Goal: Information Seeking & Learning: Learn about a topic

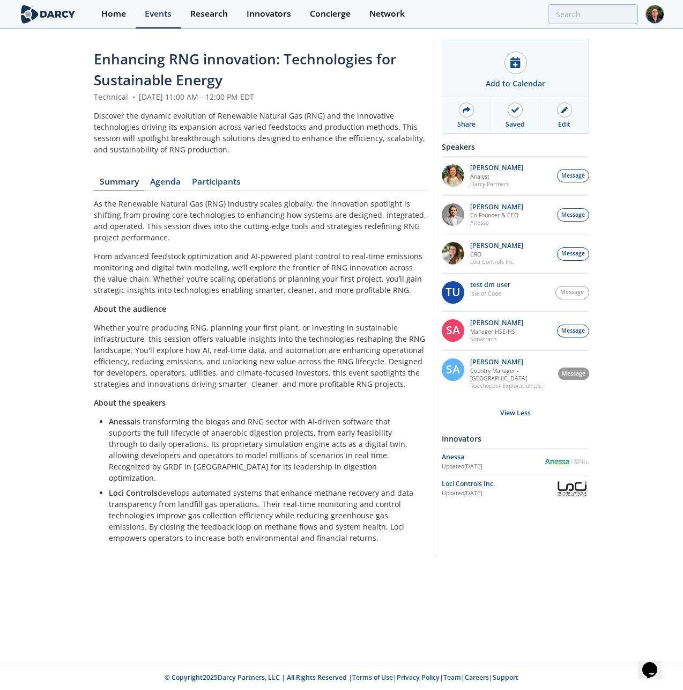
click at [639, 134] on div "Enhancing RNG innovation: Technologies for Sustainable Energy Technical • Augus…" at bounding box center [341, 299] width 683 height 539
click at [654, 286] on div "Enhancing RNG innovation: Technologies for Sustainable Energy Technical • Augus…" at bounding box center [341, 299] width 683 height 539
click at [622, 314] on div "Enhancing RNG innovation: Technologies for Sustainable Energy Technical • Augus…" at bounding box center [341, 299] width 683 height 539
click at [581, 397] on div "View Less" at bounding box center [515, 413] width 147 height 32
click at [528, 403] on div "View Less" at bounding box center [515, 413] width 147 height 32
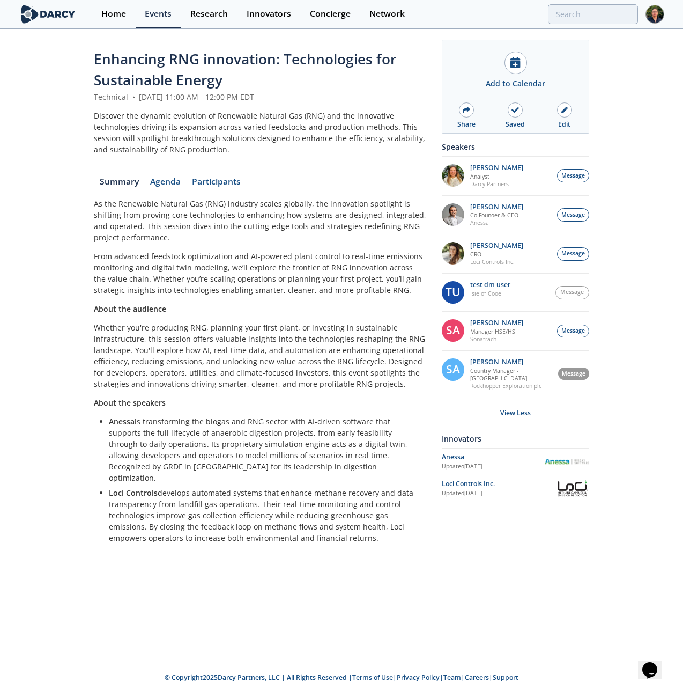
click at [526, 404] on div "View Less" at bounding box center [515, 413] width 147 height 32
click at [627, 401] on div "Enhancing RNG innovation: Technologies for Sustainable Energy Technical • Augus…" at bounding box center [341, 299] width 683 height 539
click at [523, 407] on div "View Less" at bounding box center [515, 413] width 147 height 32
click at [517, 406] on div "View Less" at bounding box center [515, 413] width 147 height 32
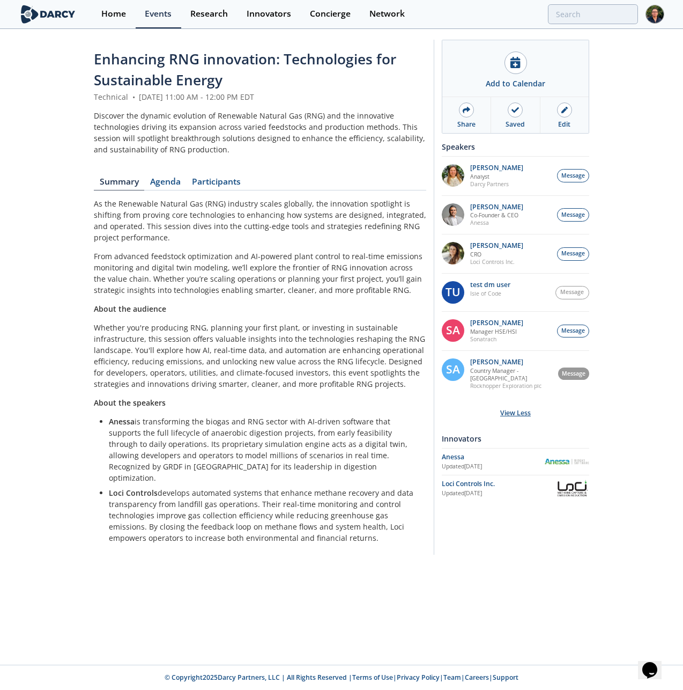
click at [510, 401] on div "View Less" at bounding box center [515, 413] width 147 height 32
click at [511, 403] on div "View Less" at bounding box center [515, 413] width 147 height 32
click at [652, 368] on div "Enhancing RNG innovation: Technologies for Sustainable Energy Technical • Augus…" at bounding box center [341, 299] width 683 height 539
click at [632, 357] on div "Enhancing RNG innovation: Technologies for Sustainable Energy Technical • Augus…" at bounding box center [341, 299] width 683 height 539
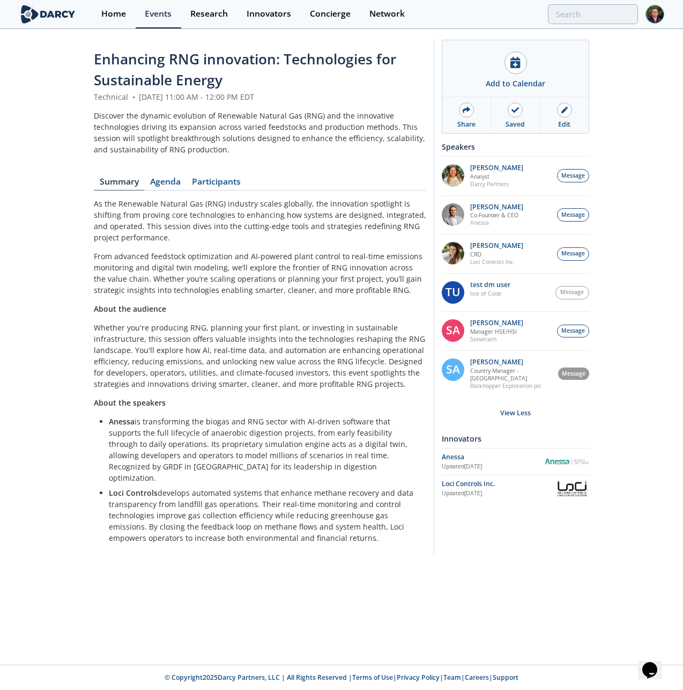
click at [619, 458] on div "Enhancing RNG innovation: Technologies for Sustainable Energy Technical • Augus…" at bounding box center [341, 299] width 683 height 539
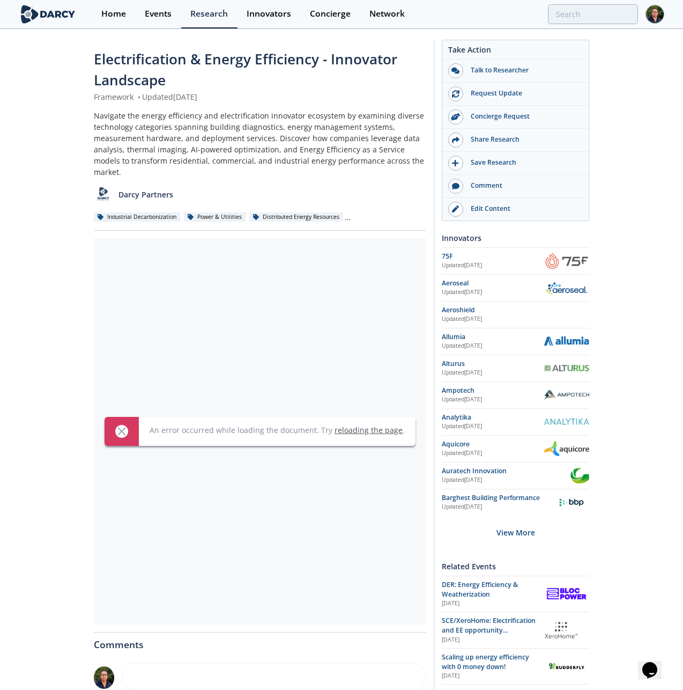
click at [656, 116] on div "Electrification & Energy Efficiency - Innovator Landscape Framework • Updated J…" at bounding box center [341, 563] width 683 height 1067
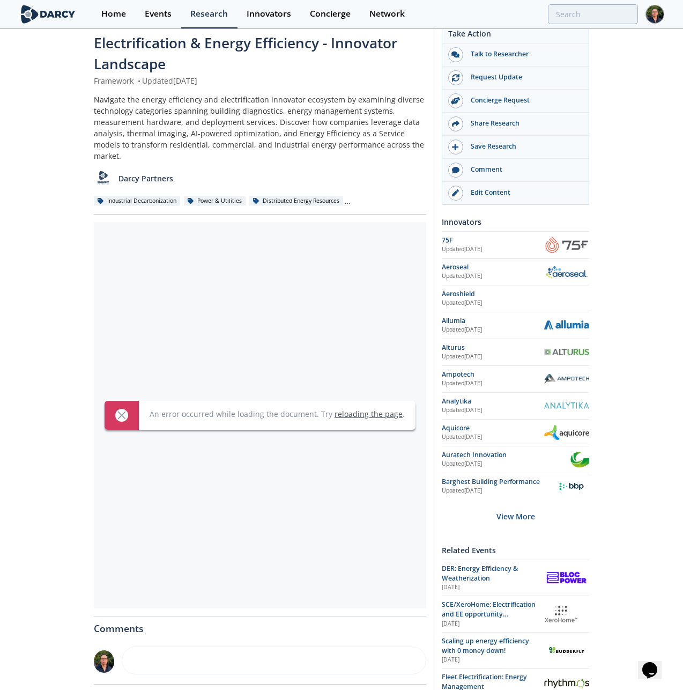
click at [649, 132] on div "Electrification & Energy Efficiency - Innovator Landscape Framework • Updated J…" at bounding box center [341, 547] width 683 height 1067
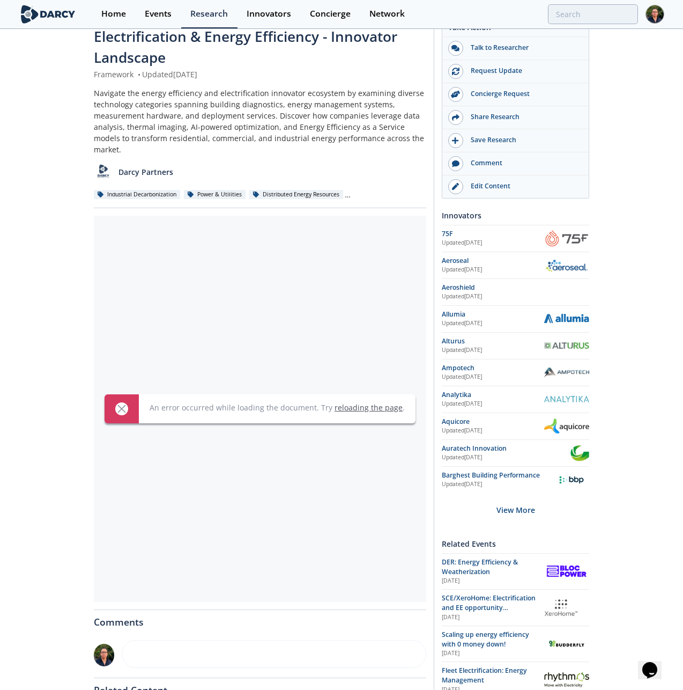
scroll to position [30, 0]
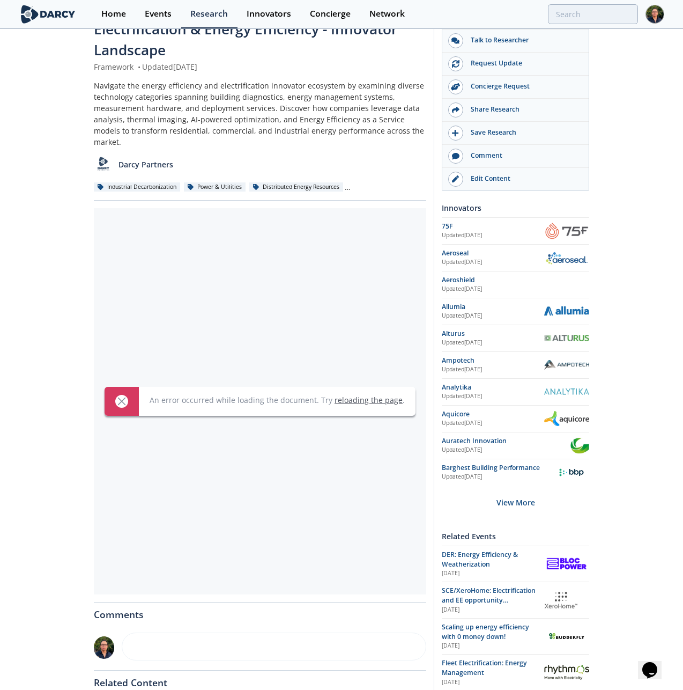
click at [660, 124] on div "Electrification & Energy Efficiency - Innovator Landscape Framework • Updated J…" at bounding box center [341, 533] width 683 height 1067
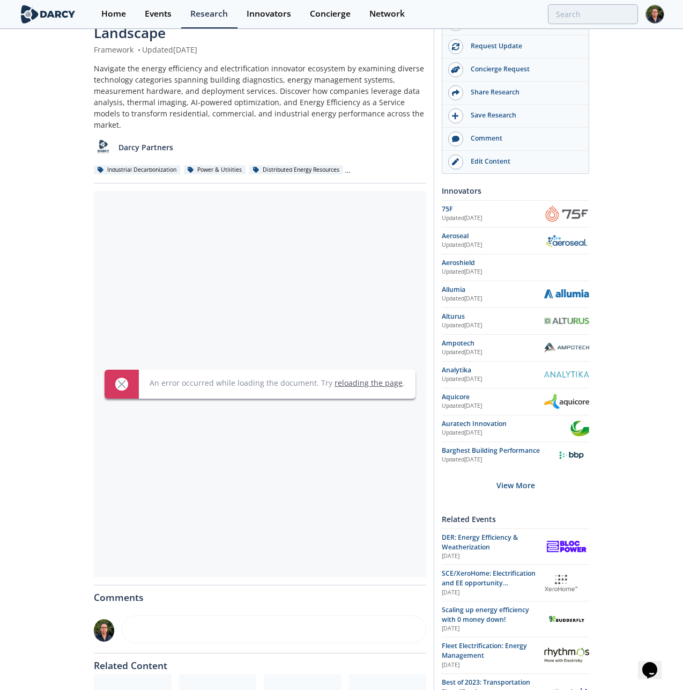
scroll to position [99, 0]
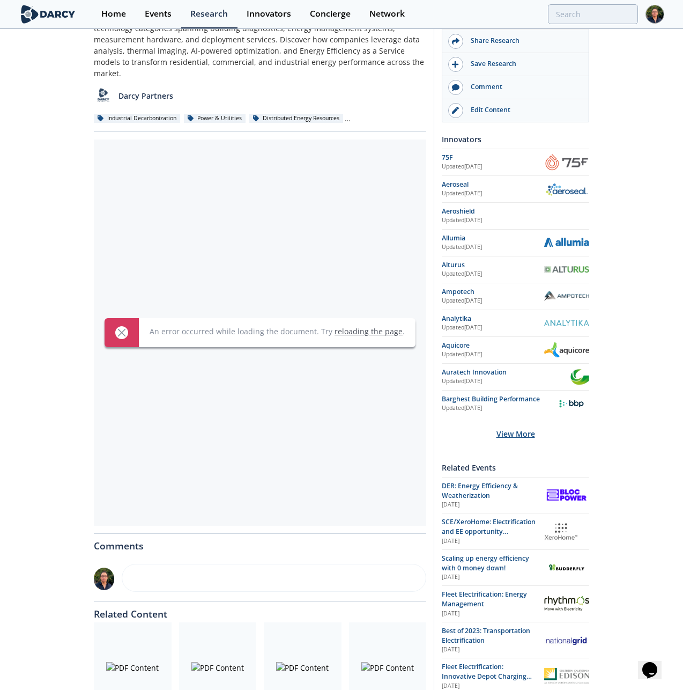
click at [499, 432] on div "View More" at bounding box center [515, 434] width 147 height 34
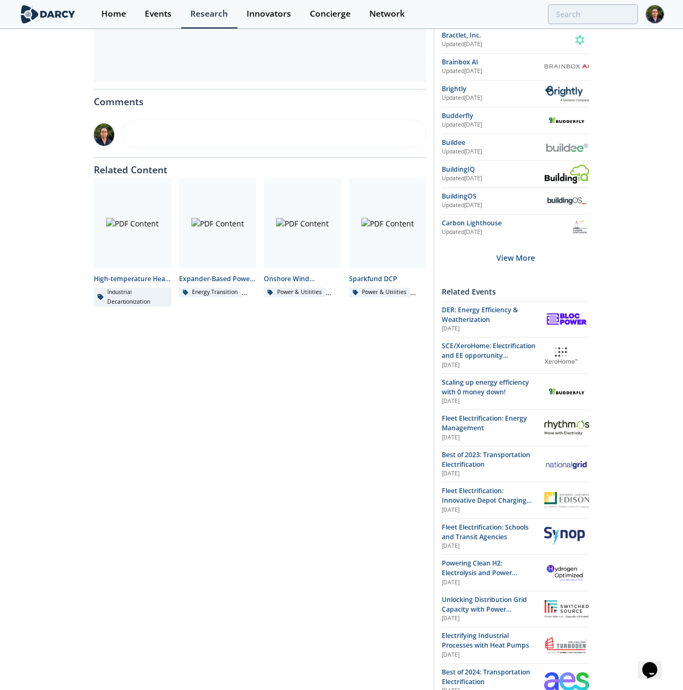
scroll to position [517, 0]
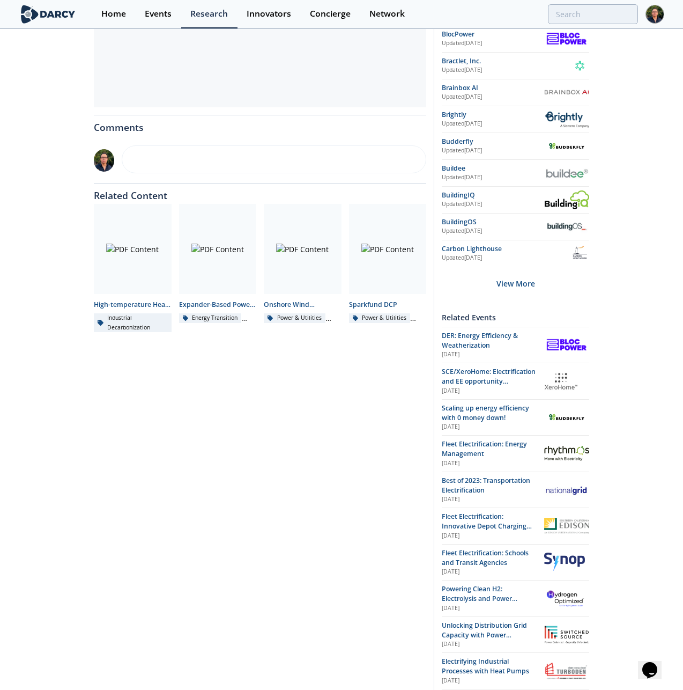
click at [350, 367] on div "Electrification & Energy Efficiency - Innovator Landscape Framework • Updated J…" at bounding box center [260, 181] width 332 height 1298
click at [247, 388] on div "Electrification & Energy Efficiency - Innovator Landscape Framework • Updated J…" at bounding box center [260, 181] width 332 height 1298
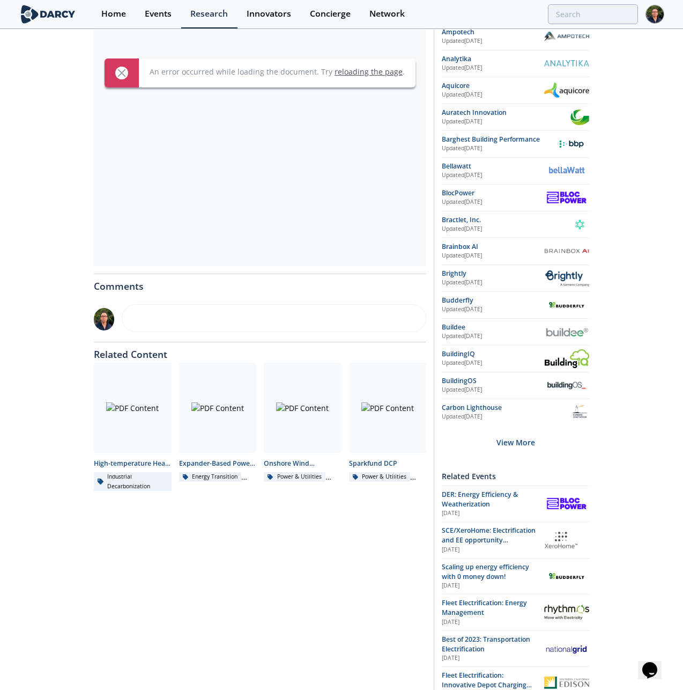
scroll to position [0, 0]
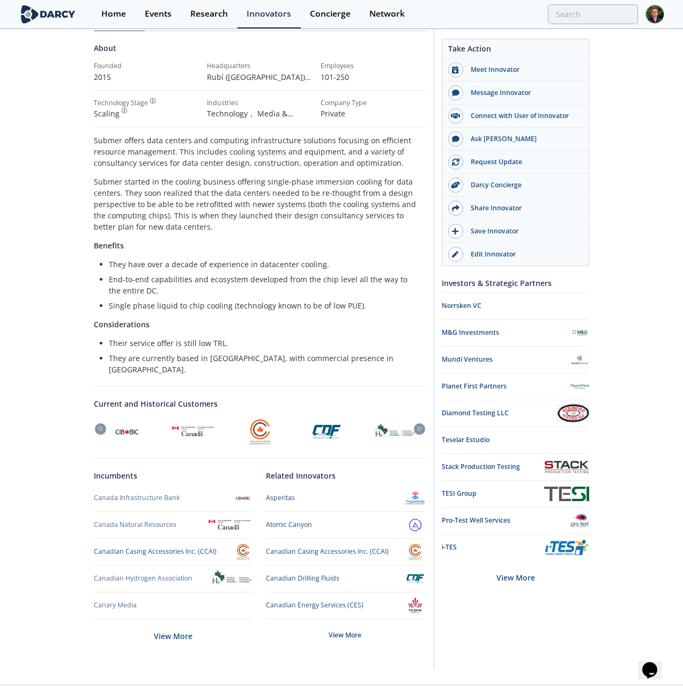
scroll to position [108, 0]
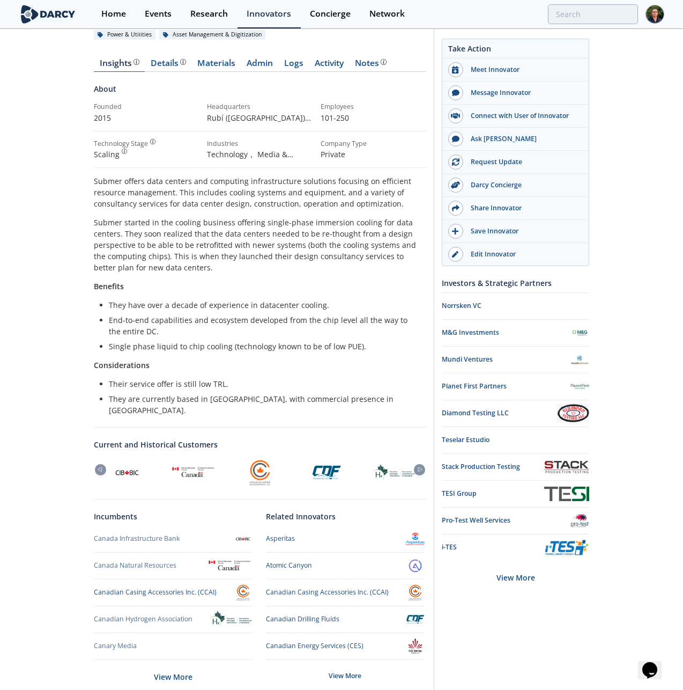
click at [627, 118] on div "Submer Submer provides a computing liquid immersion cooling solution for data c…" at bounding box center [341, 323] width 683 height 803
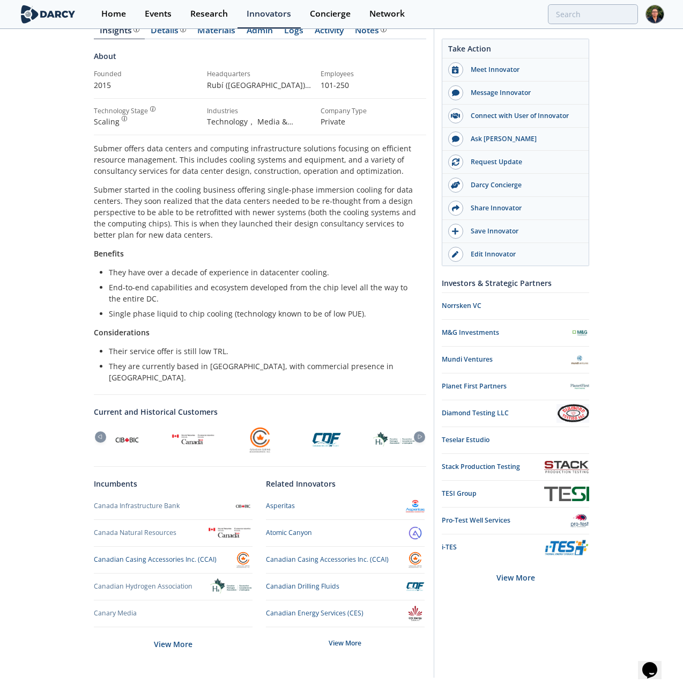
scroll to position [144, 0]
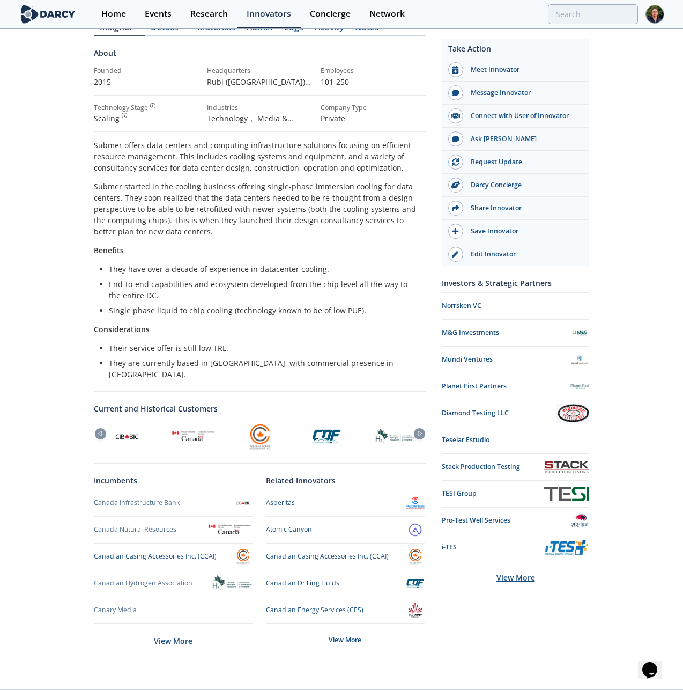
click at [506, 576] on div "View More" at bounding box center [515, 577] width 147 height 34
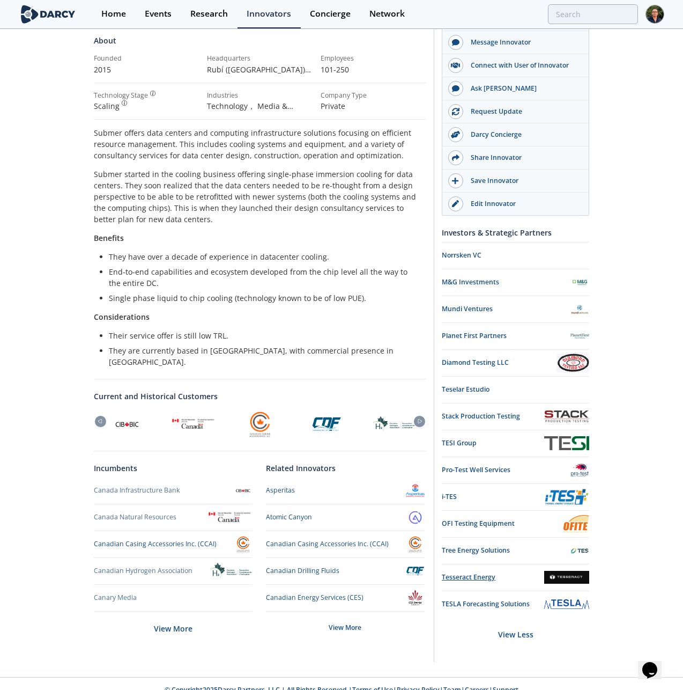
scroll to position [158, 0]
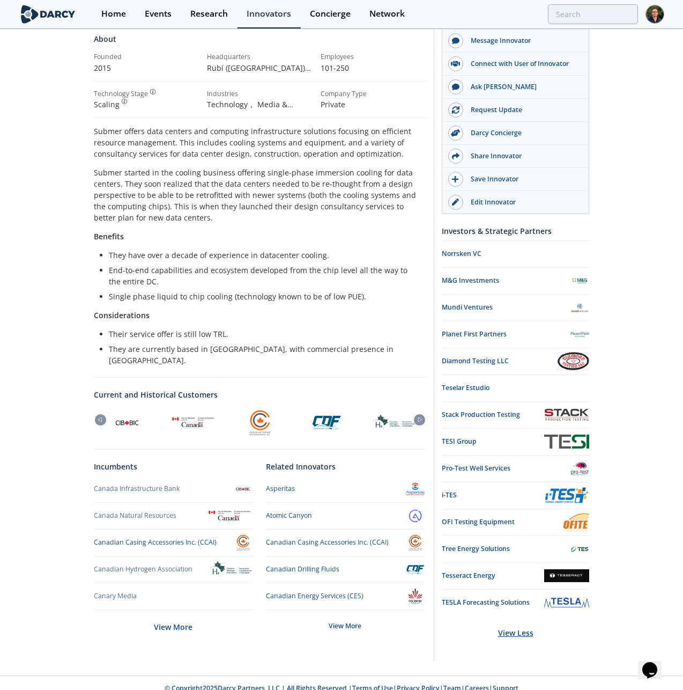
click at [502, 631] on div "View Less" at bounding box center [515, 633] width 147 height 34
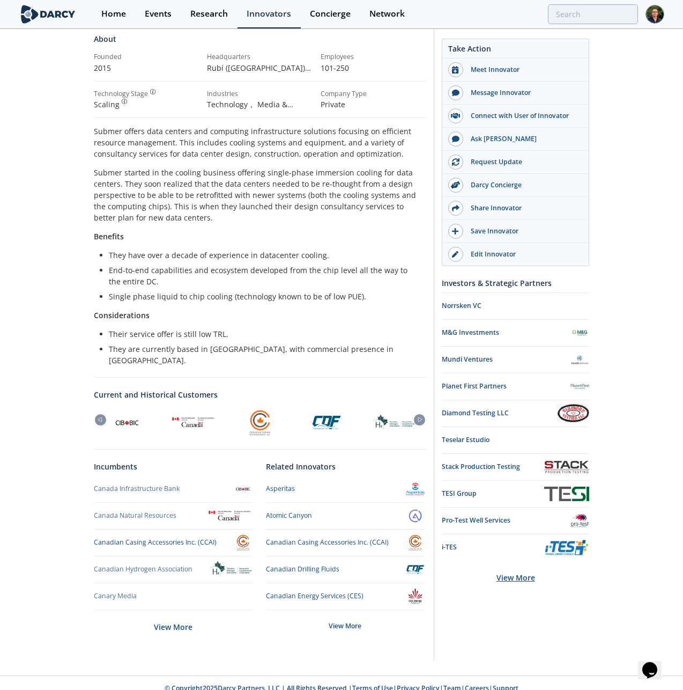
click at [502, 572] on div "View More" at bounding box center [515, 577] width 147 height 34
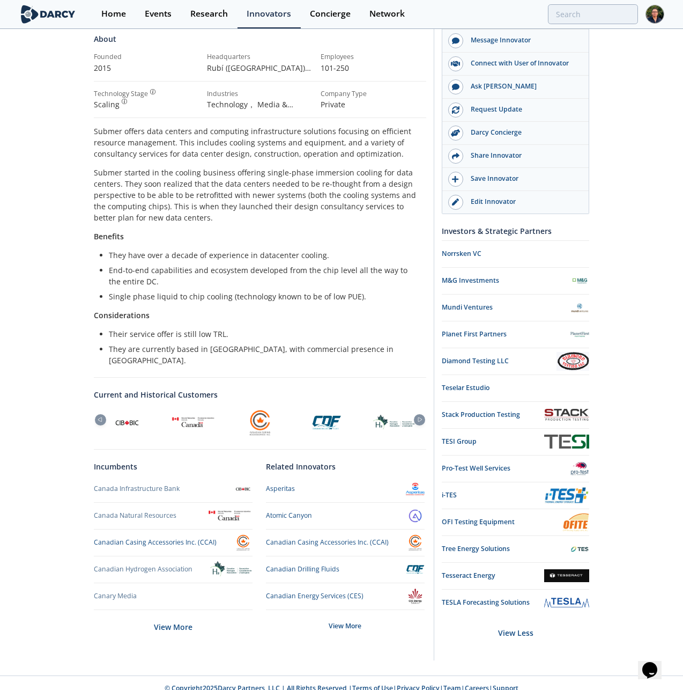
click at [634, 83] on div "Submer Submer provides a computing liquid immersion cooling solution for data c…" at bounding box center [341, 273] width 683 height 803
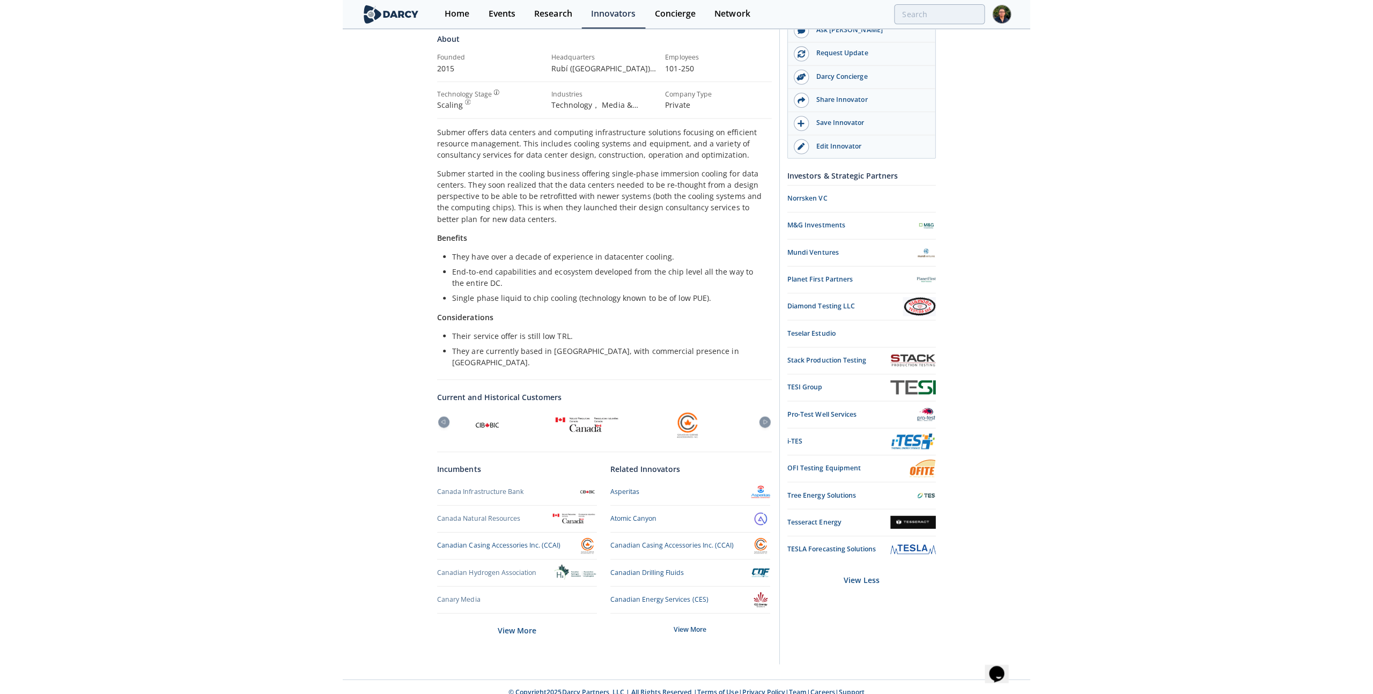
scroll to position [98, 0]
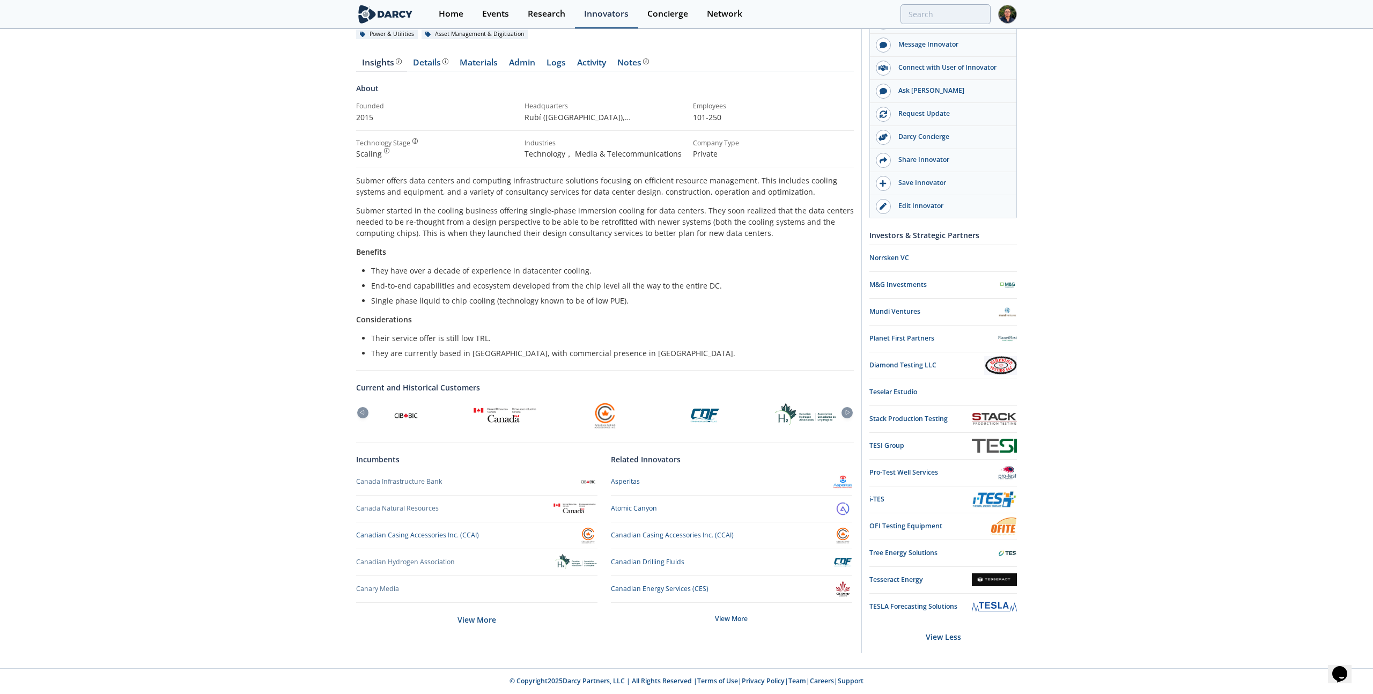
click at [589, 10] on div "Innovators" at bounding box center [606, 14] width 45 height 9
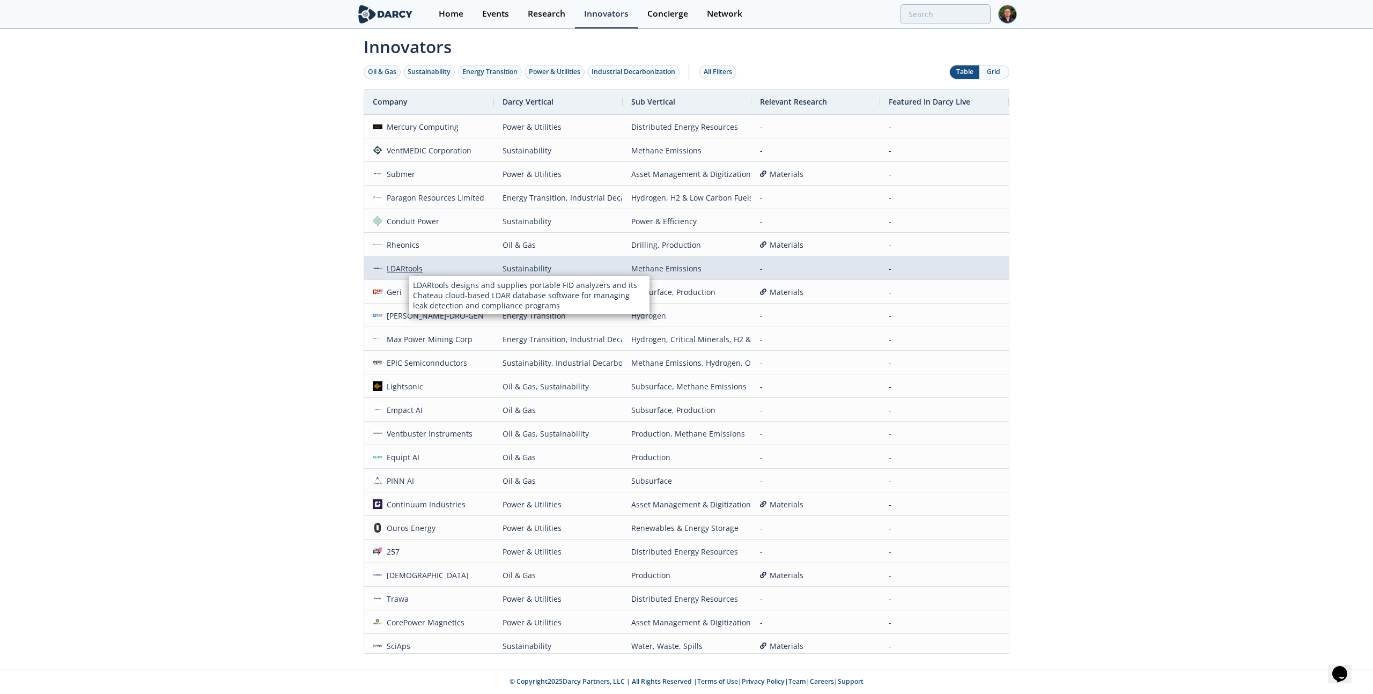
click at [409, 266] on div "LDARtools" at bounding box center [402, 268] width 41 height 23
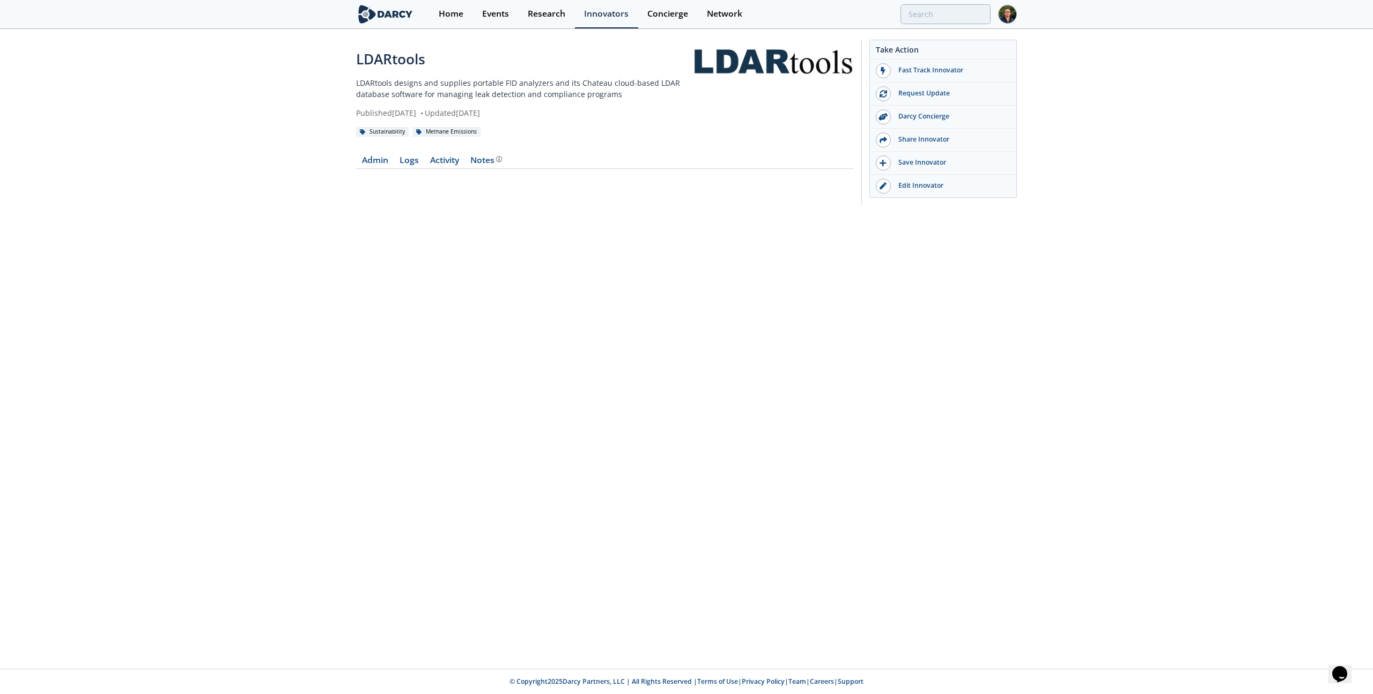
click at [189, 261] on div "LDARtools LDARtools designs and supplies portable FID analyzers and its Chateau…" at bounding box center [686, 349] width 1373 height 639
click at [683, 72] on div "Fast Track Innovator" at bounding box center [951, 70] width 120 height 10
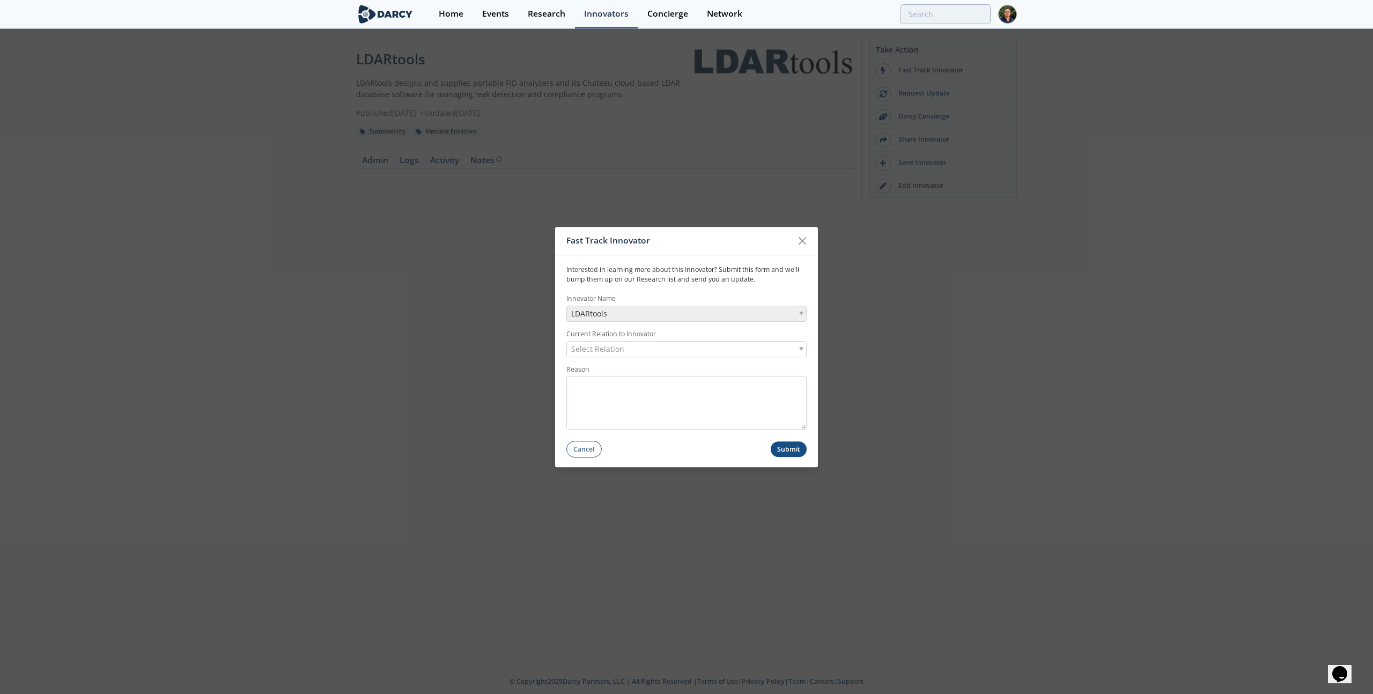
click at [683, 134] on div "Fast Track Innovator Interested in learning more about this Innovator? Submit t…" at bounding box center [686, 347] width 1373 height 694
click at [683, 236] on icon at bounding box center [802, 240] width 13 height 13
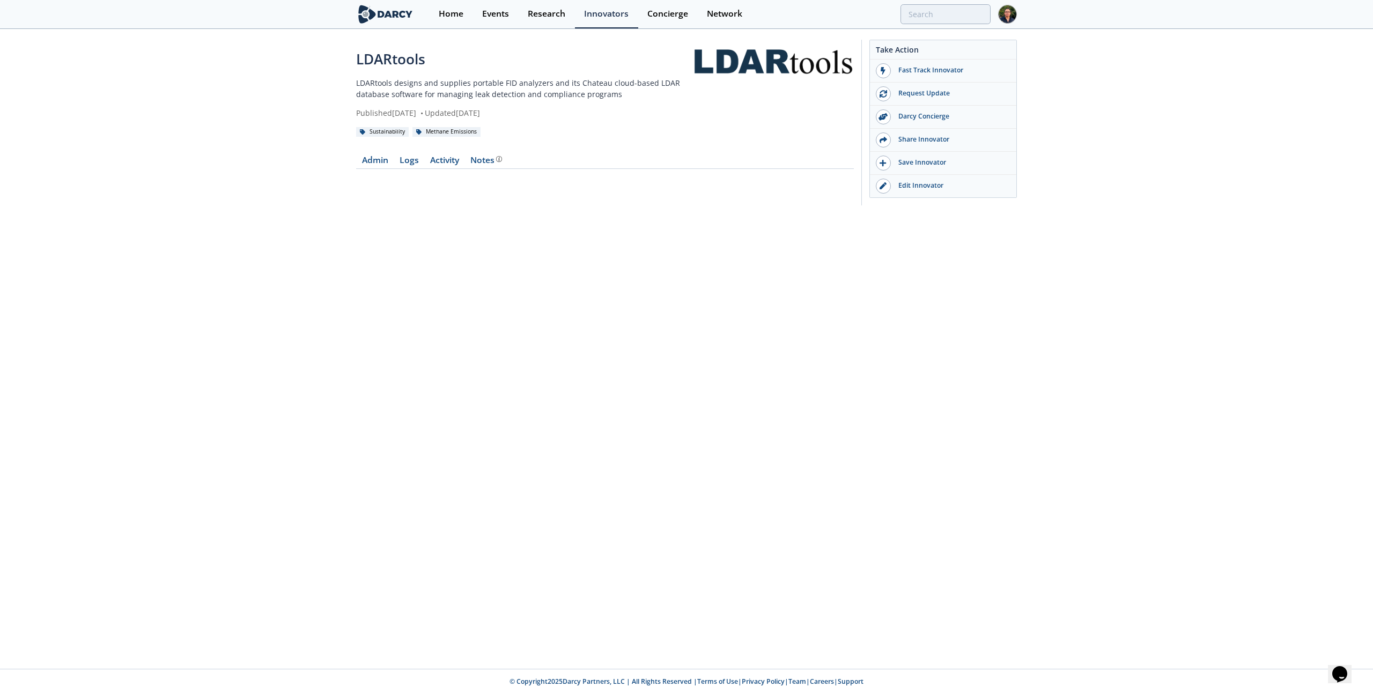
click at [683, 75] on div "LDARtools LDARtools designs and supplies portable FID analyzers and its Chateau…" at bounding box center [686, 125] width 1373 height 190
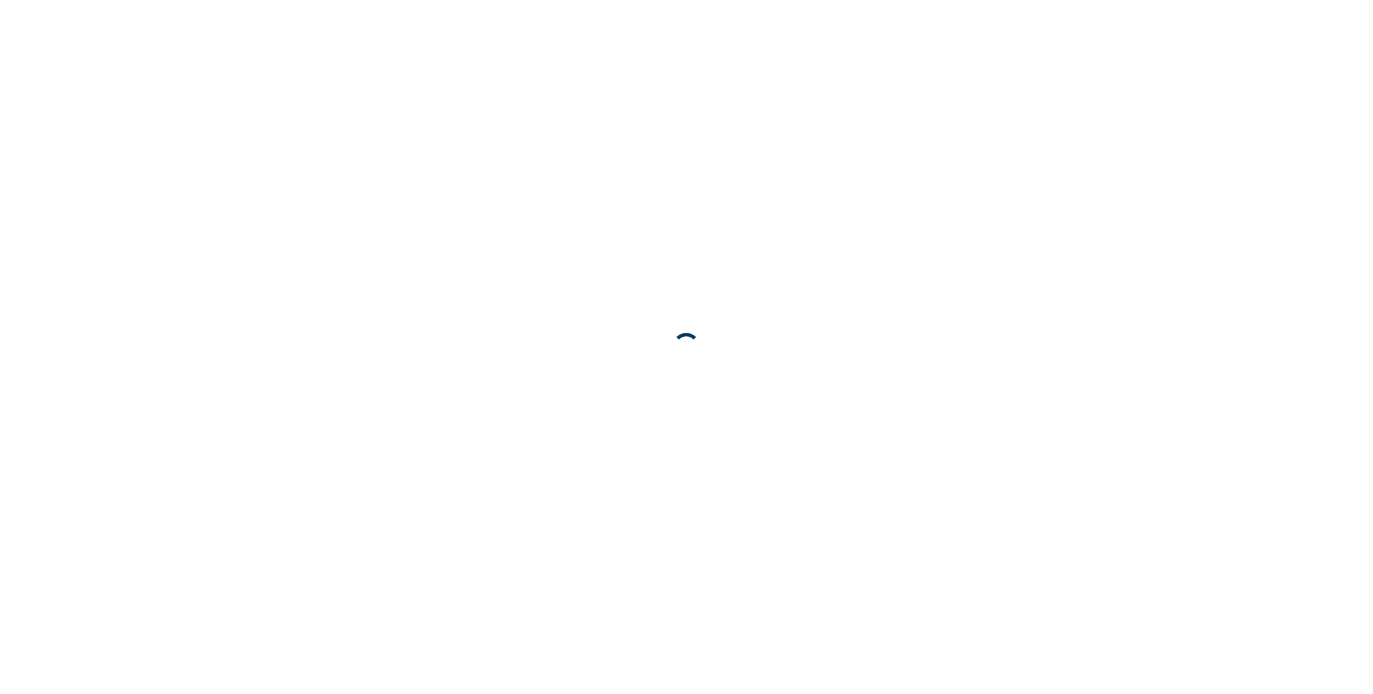
drag, startPoint x: 195, startPoint y: 72, endPoint x: 201, endPoint y: 73, distance: 6.0
click at [201, 73] on body at bounding box center [686, 347] width 1373 height 694
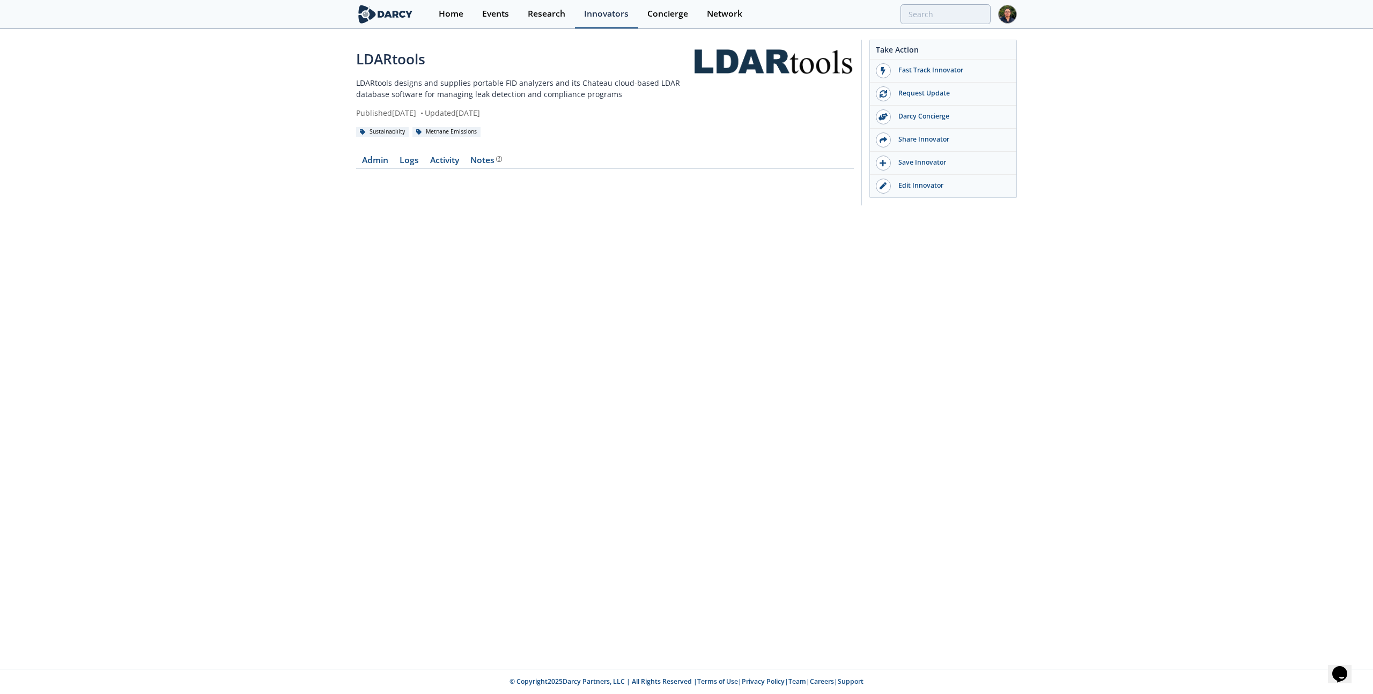
click at [598, 16] on div "Innovators" at bounding box center [606, 14] width 45 height 9
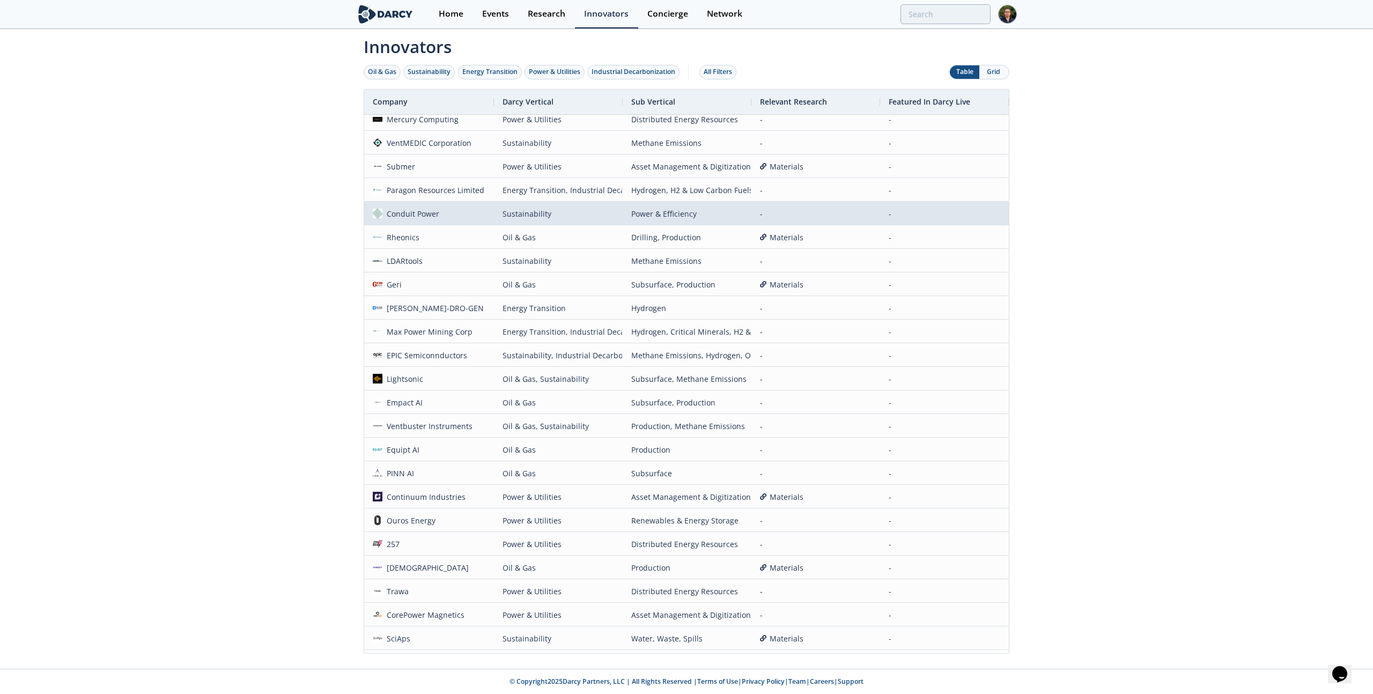
scroll to position [8, 0]
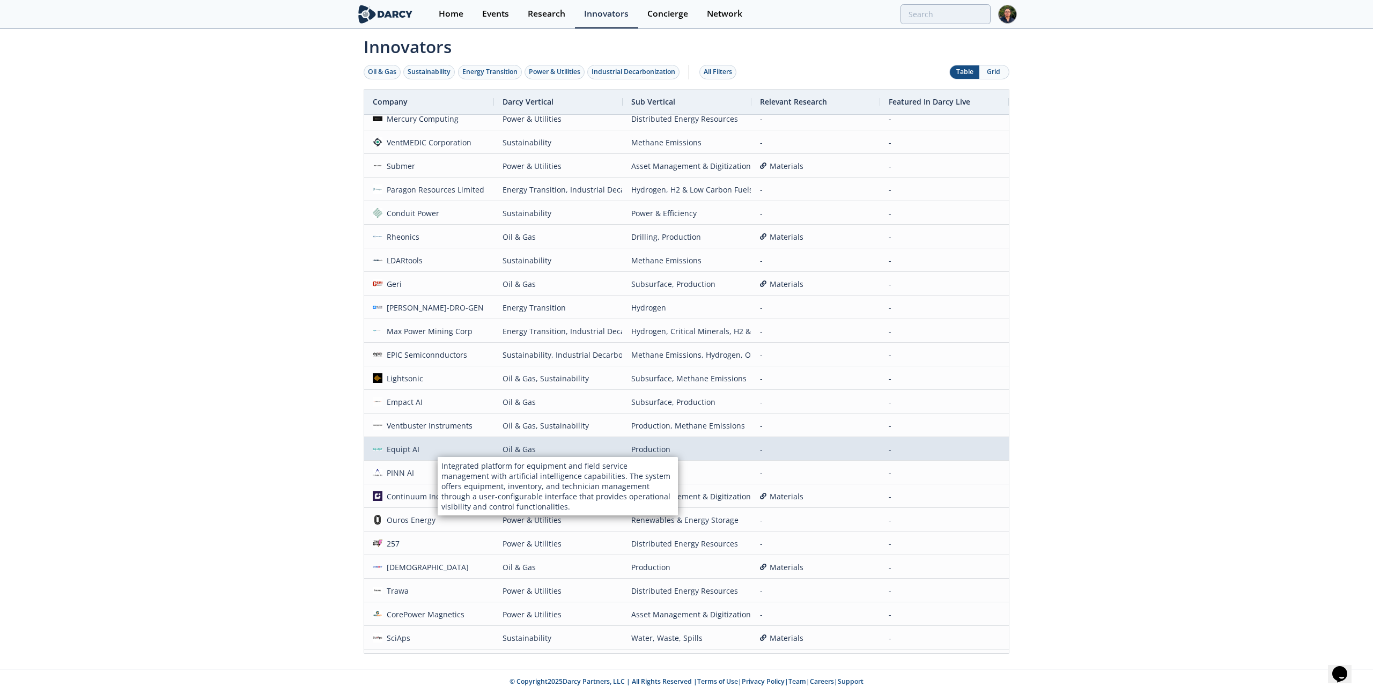
click at [438, 447] on span "Equipt AI" at bounding box center [429, 449] width 113 height 23
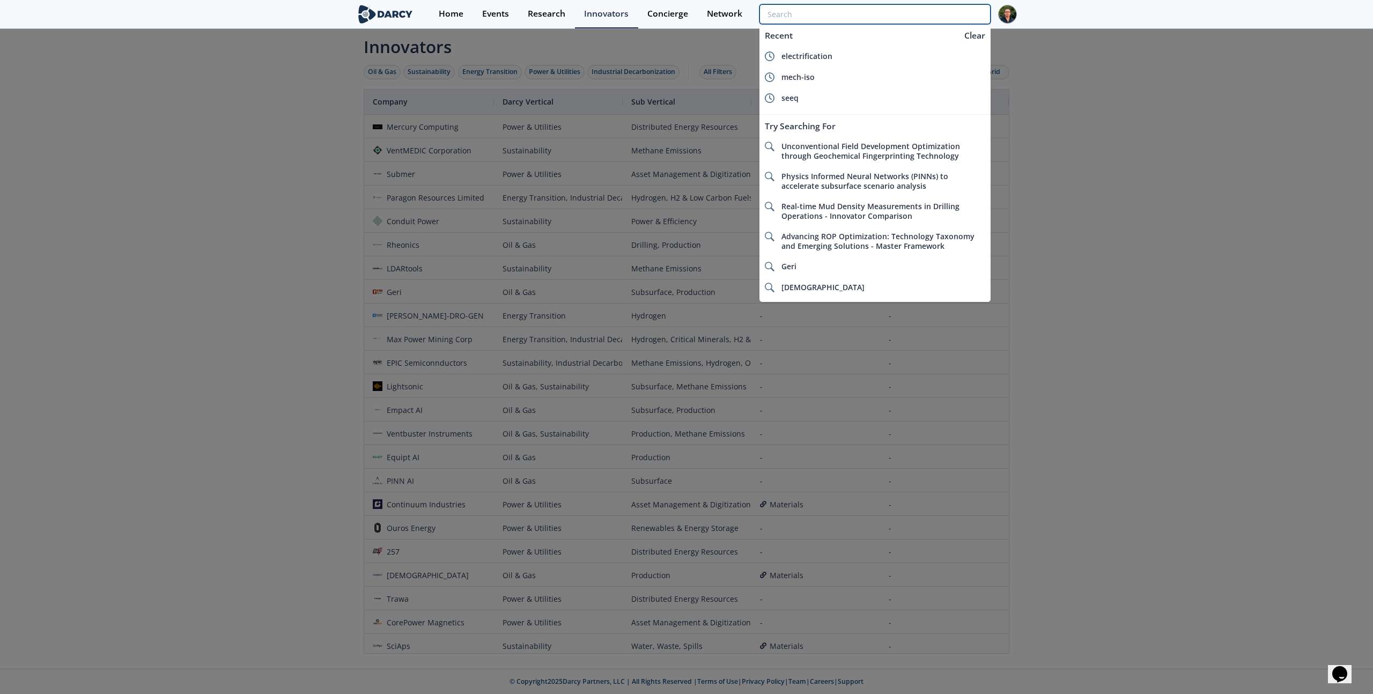
click at [951, 17] on input "search" at bounding box center [874, 14] width 231 height 20
drag, startPoint x: 396, startPoint y: 265, endPoint x: 395, endPoint y: 220, distance: 45.6
click at [396, 265] on div at bounding box center [686, 347] width 1373 height 694
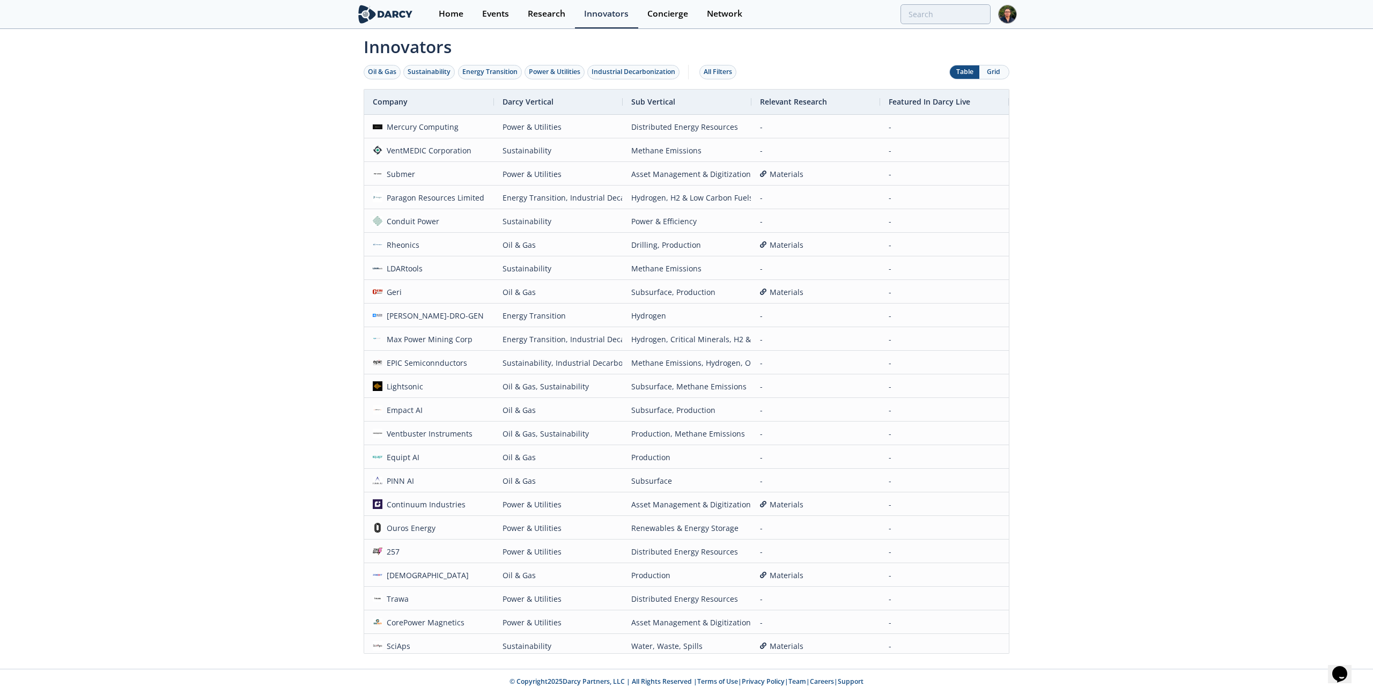
click at [396, 213] on div at bounding box center [686, 347] width 1373 height 694
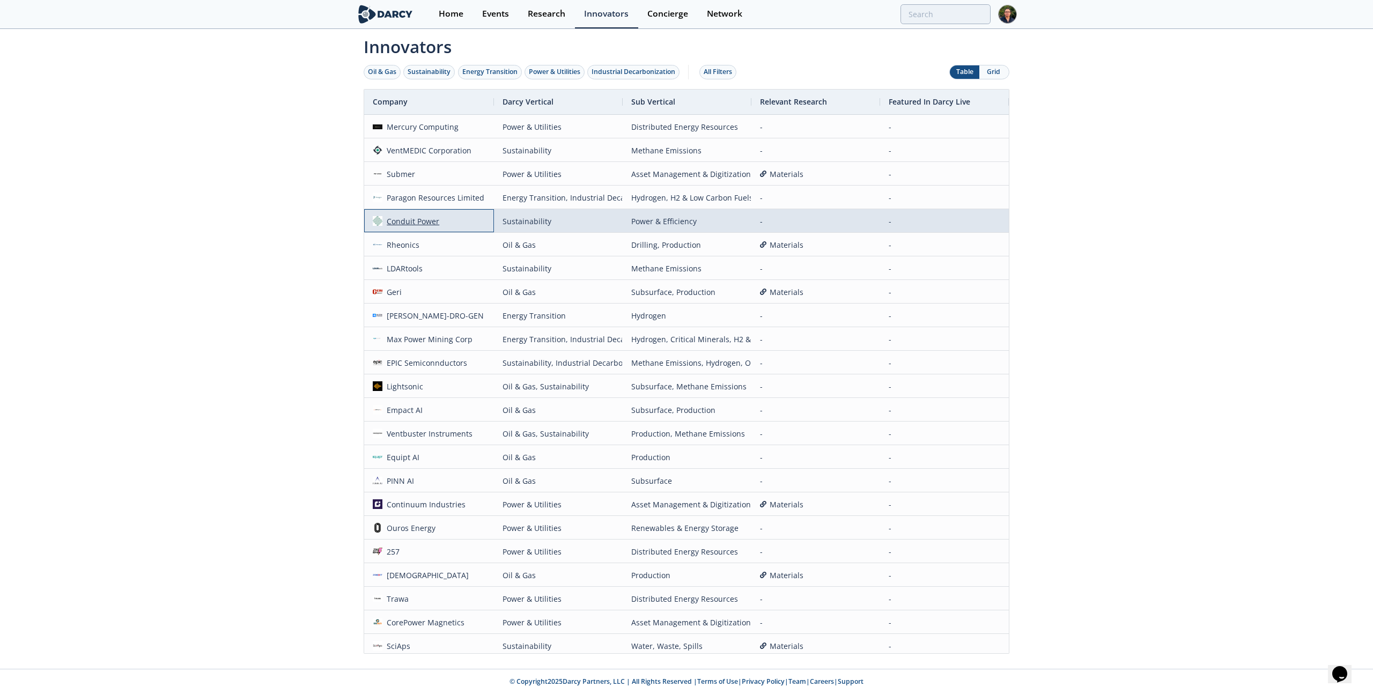
click at [395, 223] on div "Conduit Power" at bounding box center [410, 221] width 57 height 23
